Goal: Transaction & Acquisition: Book appointment/travel/reservation

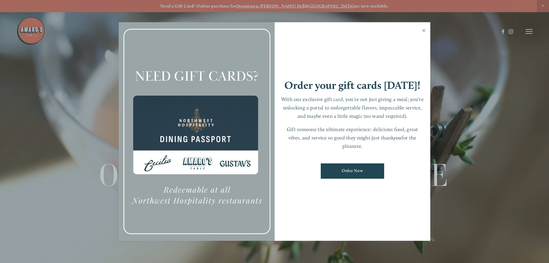
click at [422, 31] on link "Close" at bounding box center [423, 31] width 11 height 16
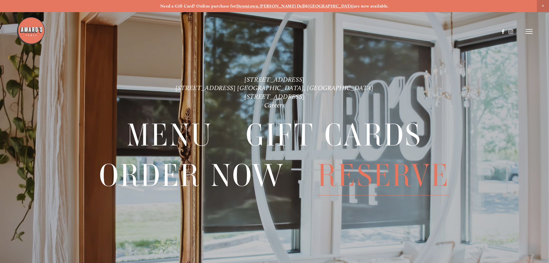
click at [383, 179] on span "Reserve" at bounding box center [384, 175] width 132 height 40
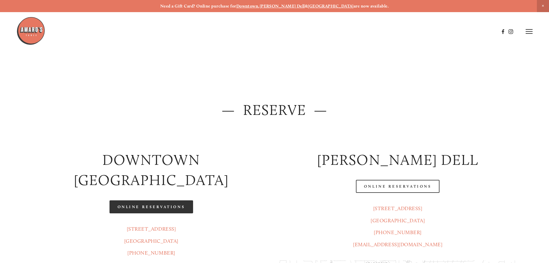
click at [146, 200] on link "Online Reservations" at bounding box center [152, 206] width 84 height 13
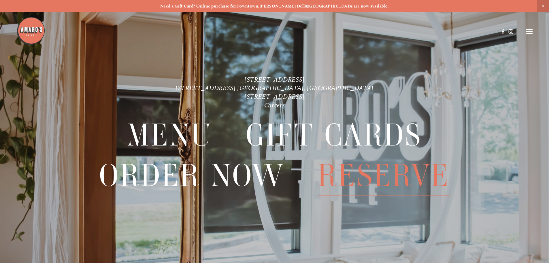
click at [369, 175] on span "Reserve" at bounding box center [384, 175] width 132 height 40
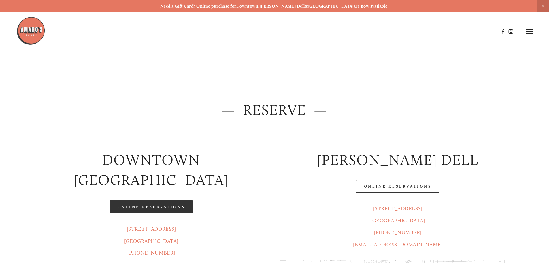
click at [167, 200] on link "Online Reservations" at bounding box center [152, 206] width 84 height 13
click at [195, 22] on div at bounding box center [257, 31] width 483 height 30
click at [151, 200] on link "Online Reservations" at bounding box center [152, 206] width 84 height 13
